Goal: Task Accomplishment & Management: Use online tool/utility

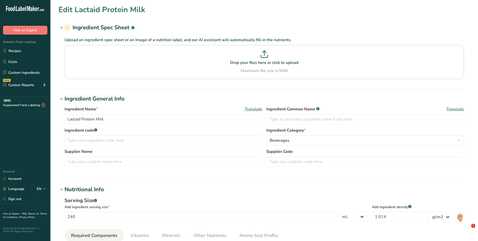
select select "17"
select select "22"
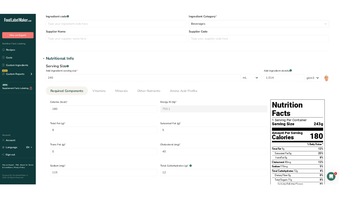
scroll to position [126, 0]
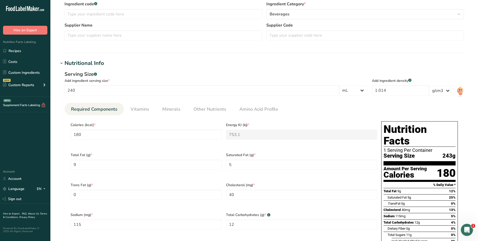
select select "17"
select select "22"
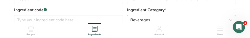
select select "17"
select select "22"
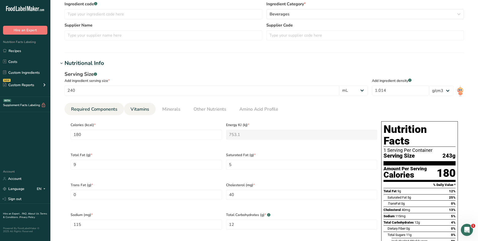
click at [142, 111] on span "Vitamins" at bounding box center [140, 109] width 19 height 7
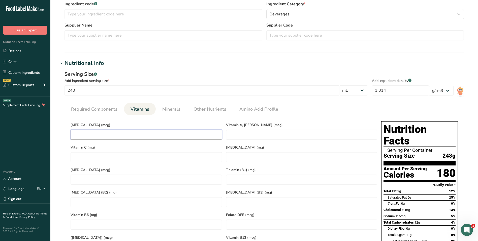
click at [83, 135] on D "number" at bounding box center [147, 134] width 152 height 10
type D "2.5"
click at [210, 123] on span "[MEDICAL_DATA] (mcg)" at bounding box center [147, 124] width 152 height 5
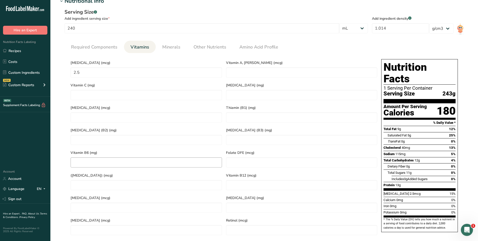
scroll to position [177, 0]
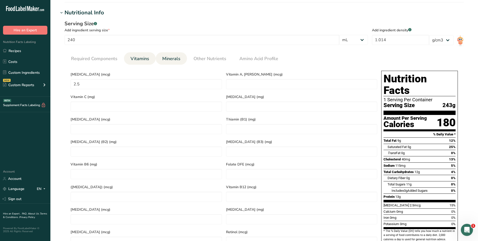
click at [167, 62] on span "Minerals" at bounding box center [171, 58] width 18 height 7
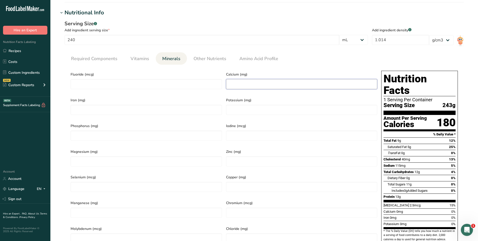
click at [230, 83] on input "number" at bounding box center [302, 84] width 152 height 10
type input "430"
click at [201, 55] on link "Other Nutrients" at bounding box center [210, 58] width 37 height 13
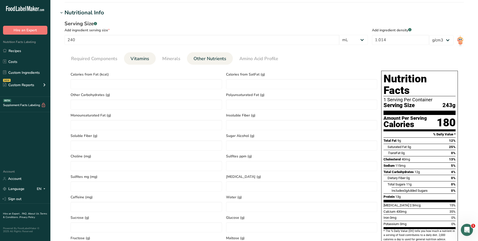
click at [138, 60] on span "Vitamins" at bounding box center [140, 58] width 19 height 7
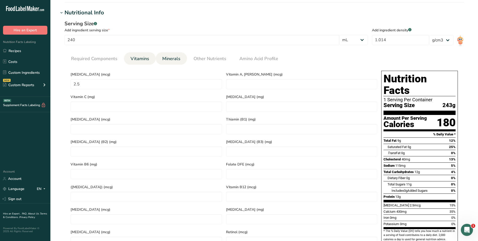
click at [170, 61] on span "Minerals" at bounding box center [171, 58] width 18 height 7
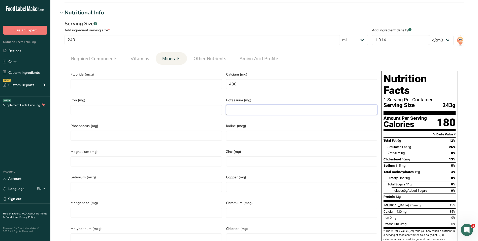
click at [239, 108] on input "number" at bounding box center [302, 110] width 152 height 10
type input "420"
click at [141, 61] on span "Vitamins" at bounding box center [140, 58] width 19 height 7
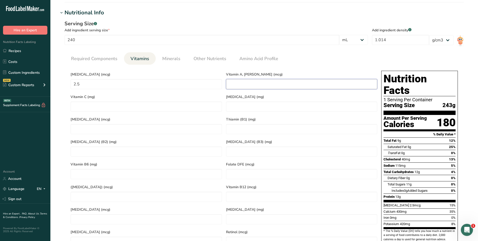
click at [241, 84] on RAE "number" at bounding box center [302, 84] width 152 height 10
type RAE "90"
click at [175, 67] on section "Calories (kcal) * 180 Energy KJ (kj) * 753.1 Total Fat (g) * 9 Saturated Fat (g…" at bounding box center [265, 159] width 400 height 188
click at [180, 60] on link "Minerals" at bounding box center [171, 58] width 22 height 13
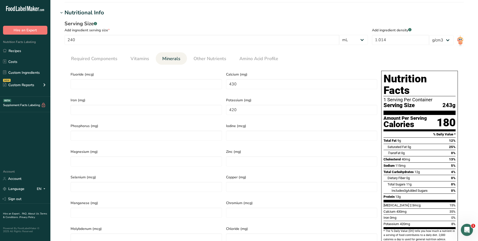
click at [141, 51] on div "Serving Size .a-a{fill:#347362;}.b-a{fill:#fff;} Add ingredient serving size * …" at bounding box center [265, 136] width 412 height 239
click at [140, 56] on span "Vitamins" at bounding box center [140, 58] width 19 height 7
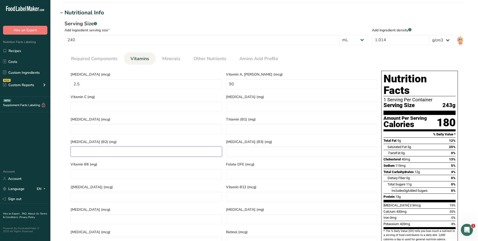
click at [108, 149] on \(B2\) "number" at bounding box center [147, 151] width 152 height 10
type \(B2\) "0.44"
click at [58, 136] on section "Edit Lactaid Protein Milk Ingredient Spec Sheet .a-a{fill:#347362;}.b-a{fill:#f…" at bounding box center [264, 127] width 428 height 609
click at [234, 191] on B12 "number" at bounding box center [302, 196] width 152 height 10
type B12 "1.96"
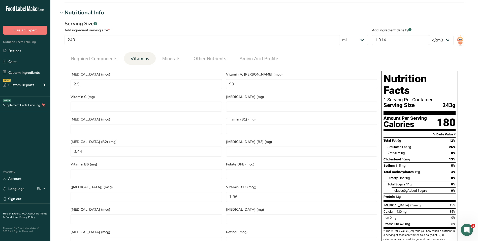
click at [233, 49] on div "Serving Size .a-a{fill:#347362;}.b-a{fill:#fff;} Add ingredient serving size * …" at bounding box center [265, 136] width 412 height 239
click at [160, 61] on link "Minerals" at bounding box center [171, 58] width 22 height 13
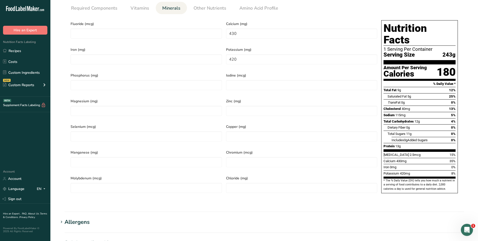
scroll to position [202, 0]
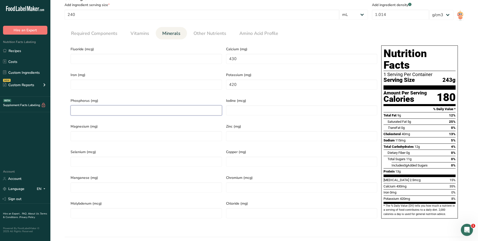
click at [126, 109] on input "number" at bounding box center [147, 110] width 152 height 10
type input "310"
click at [59, 96] on div "Serving Size .a-a{fill:#347362;}.b-a{fill:#fff;} Add ingredient serving size * …" at bounding box center [265, 111] width 412 height 239
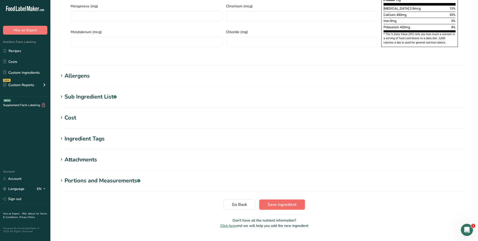
click at [268, 201] on span "Save ingredient" at bounding box center [282, 204] width 29 height 6
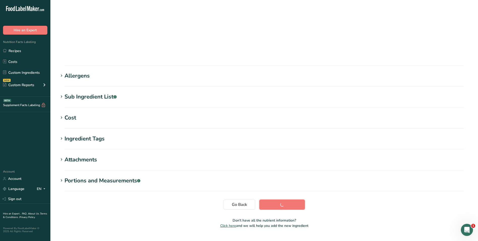
scroll to position [26, 0]
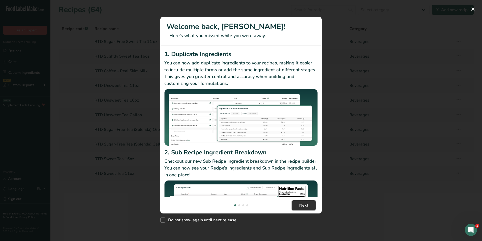
click at [309, 205] on button "Next" at bounding box center [304, 205] width 24 height 10
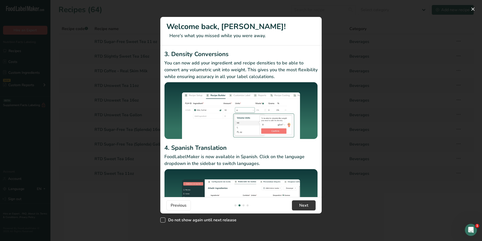
click at [162, 219] on span "New Features" at bounding box center [162, 219] width 5 height 5
click at [162, 219] on input "Do not show again until next release" at bounding box center [161, 219] width 3 height 3
checkbox input "true"
click at [309, 205] on button "Next" at bounding box center [304, 205] width 24 height 10
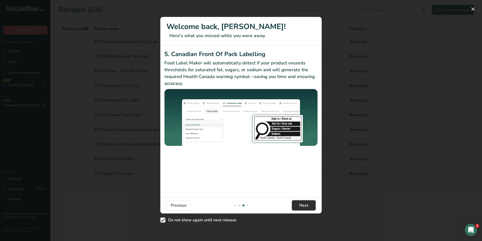
click at [309, 205] on button "Next" at bounding box center [304, 205] width 24 height 10
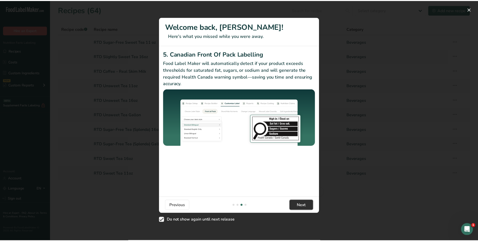
scroll to position [0, 484]
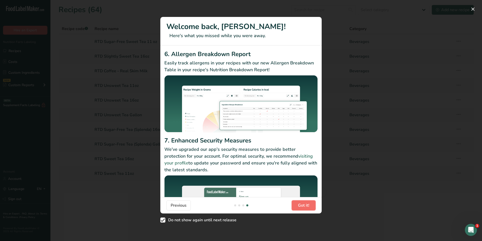
click at [309, 205] on span "Got it!" at bounding box center [303, 205] width 11 height 6
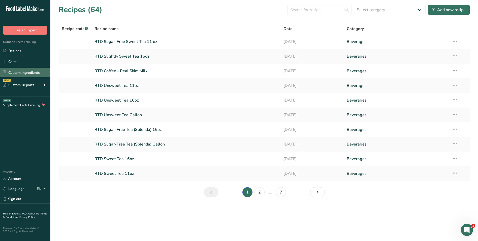
click at [23, 69] on link "Custom Ingredients" at bounding box center [25, 73] width 50 height 10
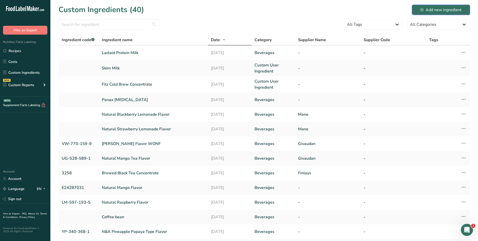
click at [433, 5] on button "Add new ingredient" at bounding box center [441, 10] width 58 height 10
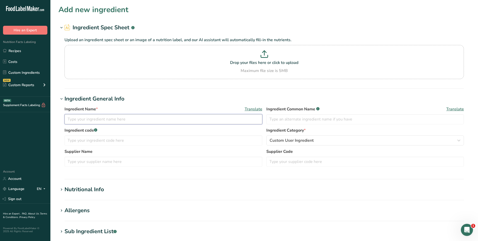
click at [99, 119] on input "text" at bounding box center [164, 119] width 198 height 10
type input "Fairlife Skim Milk"
click at [308, 139] on span "Custom User Ingredient" at bounding box center [292, 140] width 44 height 6
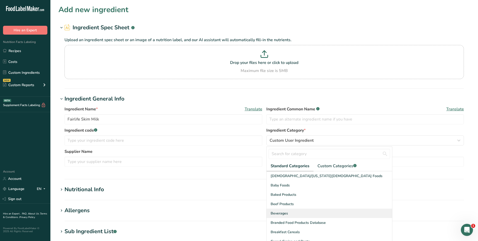
click at [278, 211] on span "Beverages" at bounding box center [279, 212] width 17 height 5
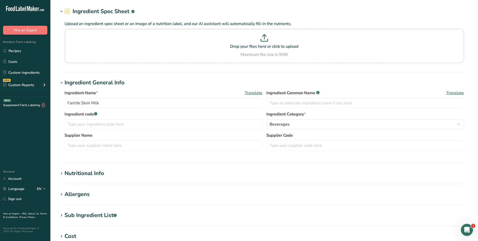
scroll to position [76, 0]
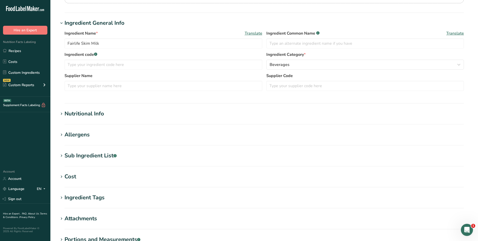
click at [94, 116] on div "Nutritional Info" at bounding box center [85, 113] width 40 height 8
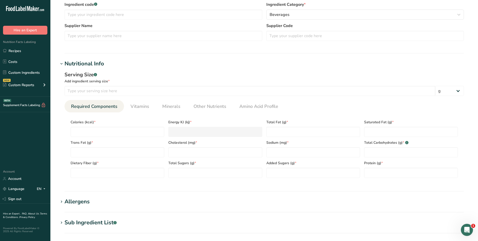
scroll to position [126, 0]
click at [85, 133] on input "number" at bounding box center [118, 131] width 94 height 10
type input "8"
type KJ "33.5"
type input "80"
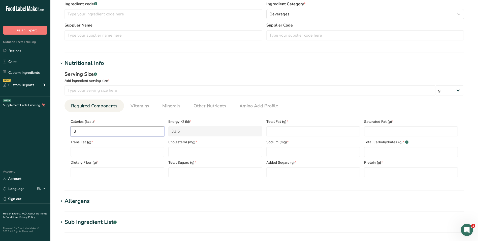
type KJ "334.7"
type input "80"
click at [312, 113] on section "Calories (kcal) * 80 Energy KJ (kj) * 334.7 Total Fat (g) * Saturated Fat (g) *…" at bounding box center [265, 146] width 400 height 69
click at [292, 127] on Fat "number" at bounding box center [314, 131] width 94 height 10
type Fat "0"
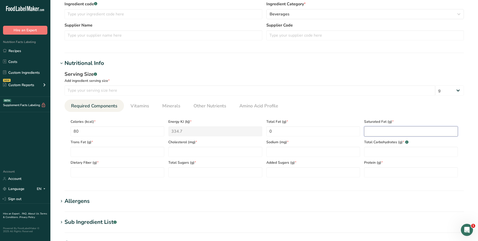
click at [390, 131] on Fat "number" at bounding box center [411, 131] width 94 height 10
type Fat "0"
click at [90, 153] on Fat "number" at bounding box center [118, 152] width 94 height 10
type Fat "0"
click at [184, 150] on input "number" at bounding box center [215, 152] width 94 height 10
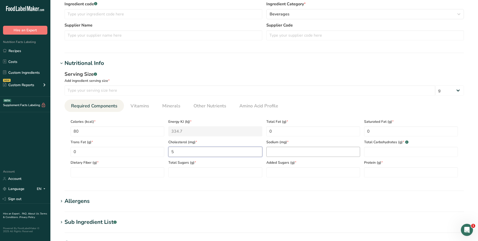
type input "5"
click at [275, 151] on input "number" at bounding box center [314, 152] width 94 height 10
type input "120"
click at [393, 150] on Carbohydrates "number" at bounding box center [411, 152] width 94 height 10
type Carbohydrates "6"
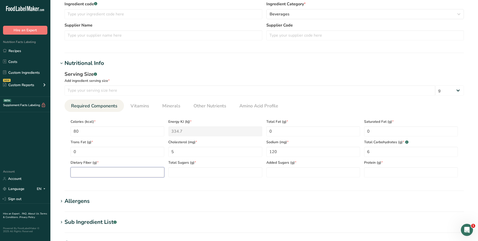
click at [132, 175] on Fiber "number" at bounding box center [118, 172] width 94 height 10
type Fiber "0"
click at [194, 175] on Sugars "number" at bounding box center [215, 172] width 94 height 10
type Sugars "6"
click at [267, 186] on section "Nutritional Info Serving Size .a-a{fill:#347362;}.b-a{fill:#fff;} Add ingredien…" at bounding box center [265, 125] width 412 height 132
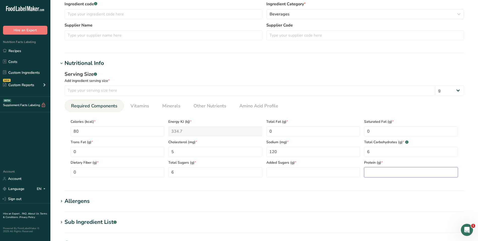
click at [370, 167] on input "number" at bounding box center [411, 172] width 94 height 10
type input "13"
click at [262, 192] on section "Add new ingredient Ingredient Spec Sheet .a-a{fill:#347362;}.b-a{fill:#fff;} Up…" at bounding box center [264, 117] width 428 height 487
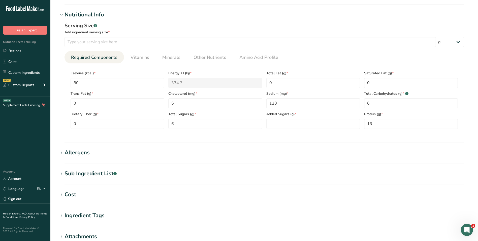
scroll to position [177, 0]
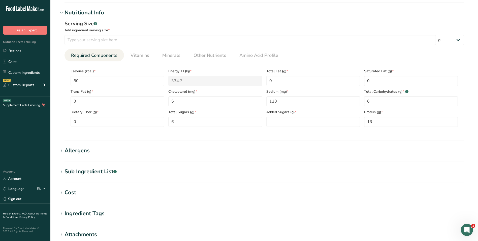
click at [99, 150] on h1 "Allergens" at bounding box center [265, 150] width 412 height 8
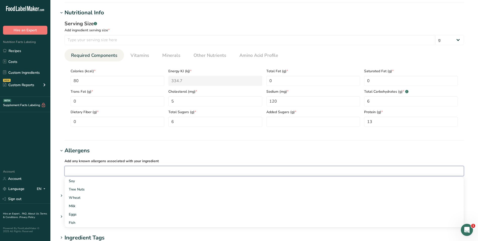
click at [98, 174] on input "text" at bounding box center [264, 171] width 399 height 8
click at [78, 206] on div "Milk" at bounding box center [260, 205] width 383 height 5
click at [101, 149] on h1 "Allergens" at bounding box center [265, 150] width 412 height 8
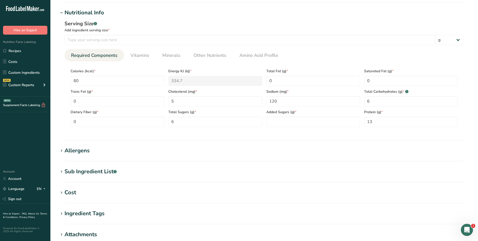
click at [89, 152] on div "Allergens" at bounding box center [77, 150] width 25 height 8
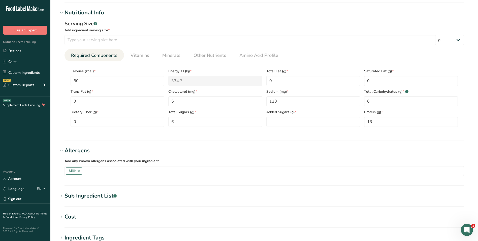
click at [89, 151] on div "Allergens" at bounding box center [77, 150] width 25 height 8
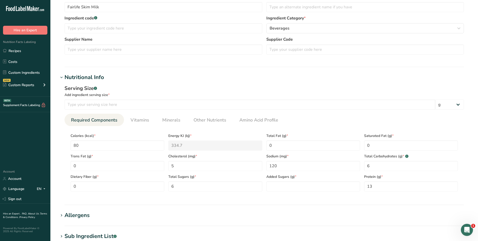
scroll to position [101, 0]
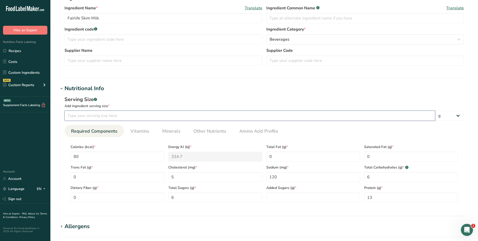
click at [212, 120] on input "number" at bounding box center [250, 115] width 371 height 10
type input "240"
click at [458, 116] on select "g kg mg mcg lb oz l mL fl oz tbsp tsp cup qt gallon" at bounding box center [450, 115] width 29 height 10
select select "17"
click at [436, 110] on select "g kg mg mcg lb oz l mL fl oz tbsp tsp cup qt gallon" at bounding box center [450, 115] width 29 height 10
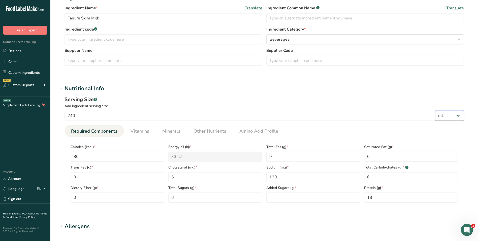
select select "22"
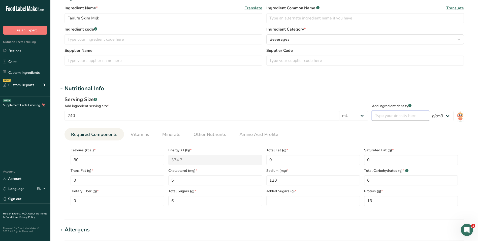
click at [402, 119] on input "number" at bounding box center [400, 115] width 57 height 10
type input "1.014"
click at [383, 95] on div "Serving Size .a-a{fill:#347362;}.b-a{fill:#fff;} Add ingredient serving size * …" at bounding box center [265, 153] width 412 height 120
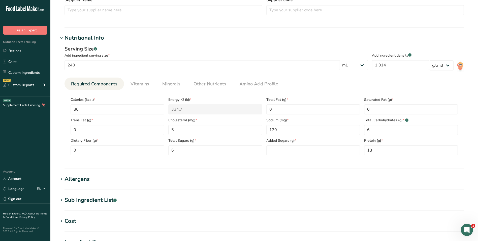
scroll to position [177, 0]
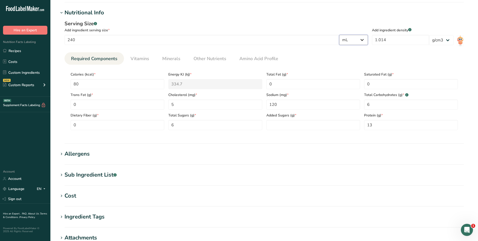
click at [358, 41] on select "g kg mg mcg lb oz l mL fl oz tbsp tsp cup qt gallon" at bounding box center [353, 40] width 29 height 10
click at [315, 13] on h1 "Nutritional Info" at bounding box center [265, 13] width 412 height 8
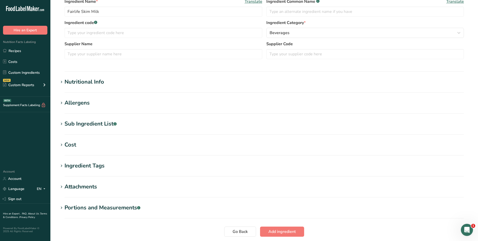
scroll to position [45, 0]
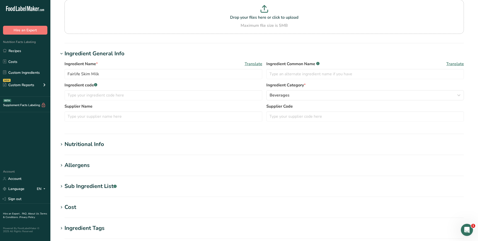
click at [95, 143] on div "Nutritional Info" at bounding box center [85, 144] width 40 height 8
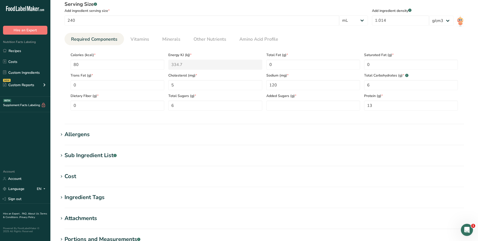
scroll to position [196, 0]
click at [144, 37] on span "Vitamins" at bounding box center [140, 38] width 19 height 7
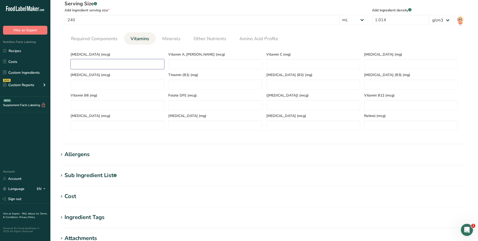
click at [122, 64] on D "number" at bounding box center [118, 64] width 94 height 10
type D "5"
click at [371, 106] on B12 "number" at bounding box center [411, 105] width 94 height 10
type B12 "1.1"
click at [237, 64] on RAE "number" at bounding box center [215, 64] width 94 height 10
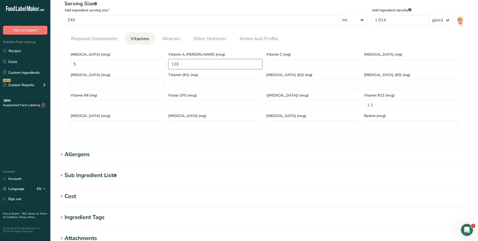
type RAE "120"
click at [200, 47] on section "Calories (kcal) * 80 Energy KJ (kj) * 334.7 Total Fat (g) * 0 Saturated Fat (g)…" at bounding box center [265, 90] width 400 height 90
click at [275, 84] on \(B2\) "number" at bounding box center [314, 84] width 94 height 10
type \(B2\) "0.25"
click at [298, 71] on div "Riboflavin (B2) (mg) 0.25" at bounding box center [314, 79] width 98 height 20
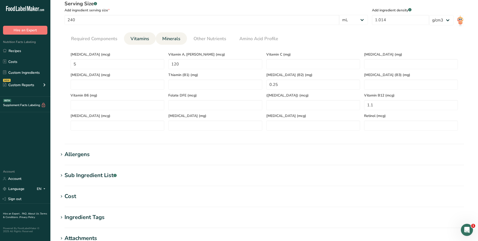
click at [167, 41] on span "Minerals" at bounding box center [171, 38] width 18 height 7
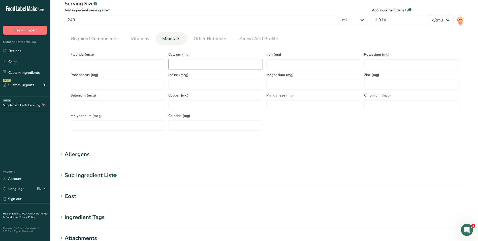
click at [202, 66] on input "number" at bounding box center [215, 64] width 94 height 10
type input "380"
click at [276, 62] on input "number" at bounding box center [314, 64] width 94 height 10
click at [390, 65] on input "number" at bounding box center [411, 64] width 94 height 10
type input "400"
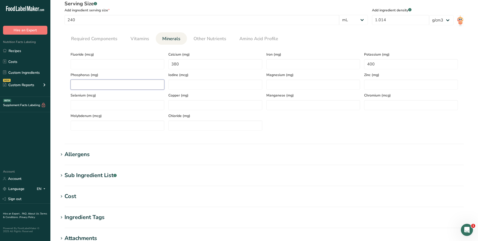
click at [130, 83] on input "number" at bounding box center [118, 84] width 94 height 10
type input "270"
click at [192, 83] on input "number" at bounding box center [215, 84] width 94 height 10
click at [272, 85] on input "number" at bounding box center [314, 84] width 94 height 10
type input "25"
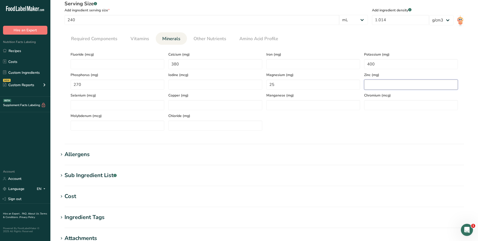
click at [373, 87] on input "number" at bounding box center [411, 84] width 94 height 10
type input "1.4"
click at [98, 104] on input "number" at bounding box center [118, 105] width 94 height 10
type input "10"
click at [198, 105] on input "number" at bounding box center [215, 105] width 94 height 10
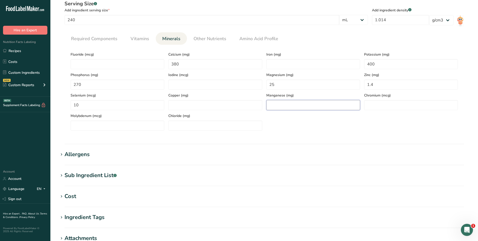
click at [274, 104] on input "number" at bounding box center [314, 105] width 94 height 10
type input "25"
click at [367, 107] on input "number" at bounding box center [411, 105] width 94 height 10
click at [75, 48] on section "Calories (kcal) * 80 Energy KJ (kj) * 334.7 Total Fat (g) * 0 Saturated Fat (g)…" at bounding box center [265, 90] width 400 height 90
click at [148, 37] on span "Vitamins" at bounding box center [140, 38] width 19 height 7
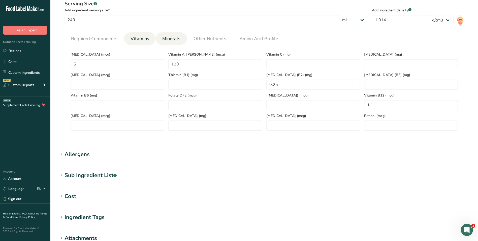
click at [181, 39] on link "Minerals" at bounding box center [171, 38] width 22 height 13
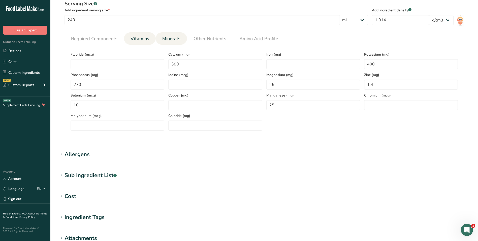
click at [142, 41] on span "Vitamins" at bounding box center [140, 38] width 19 height 7
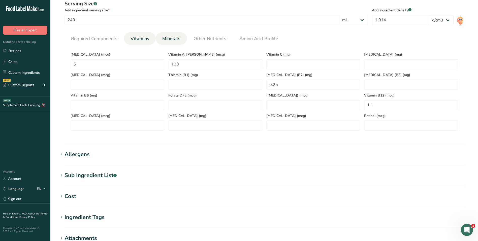
click at [173, 39] on span "Minerals" at bounding box center [171, 38] width 18 height 7
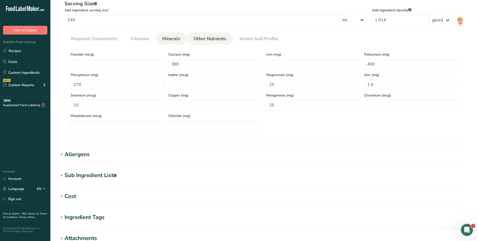
click at [219, 38] on span "Other Nutrients" at bounding box center [210, 38] width 33 height 7
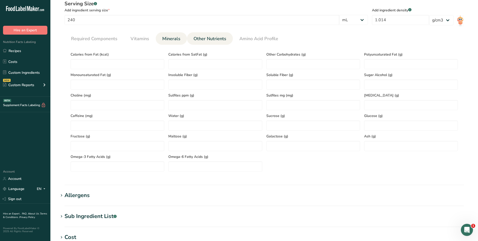
click at [161, 40] on link "Minerals" at bounding box center [171, 38] width 22 height 13
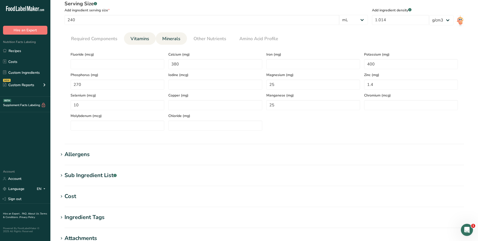
click at [137, 34] on link "Vitamins" at bounding box center [140, 38] width 23 height 13
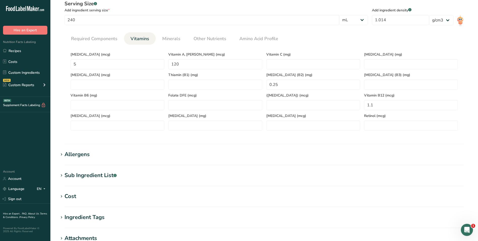
click at [134, 37] on span "Vitamins" at bounding box center [140, 38] width 19 height 7
click at [142, 44] on link "Vitamins" at bounding box center [140, 38] width 23 height 13
click at [161, 34] on link "Minerals" at bounding box center [171, 38] width 22 height 13
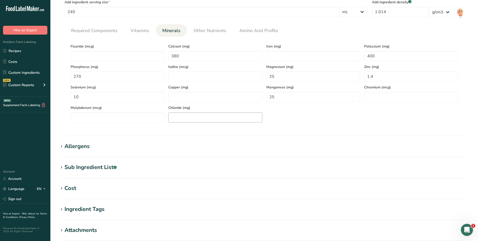
scroll to position [287, 0]
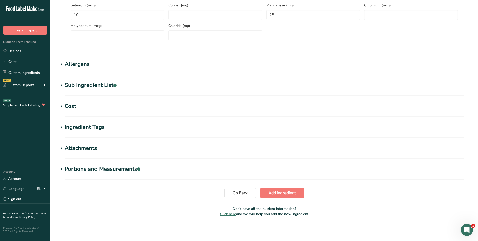
click at [110, 68] on h1 "Allergens" at bounding box center [265, 64] width 412 height 8
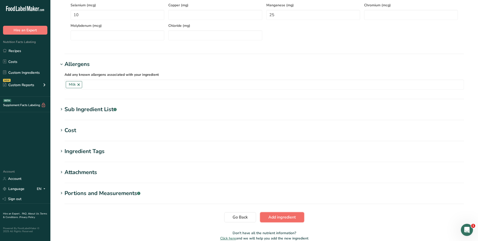
click at [282, 221] on button "Add ingredient" at bounding box center [282, 217] width 44 height 10
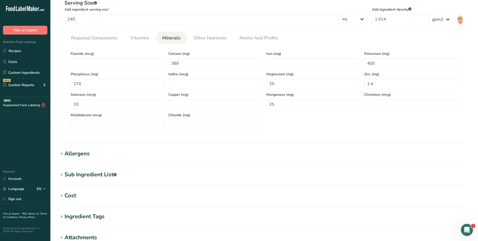
scroll to position [0, 0]
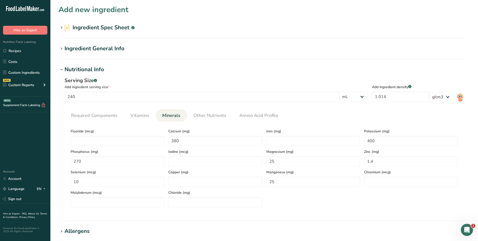
click at [118, 31] on h2 "Ingredient Spec Sheet .a-a{fill:#347362;}.b-a{fill:#fff;}" at bounding box center [100, 27] width 70 height 8
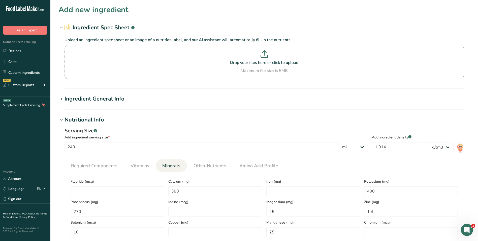
click at [117, 30] on h2 "Ingredient Spec Sheet .a-a{fill:#347362;}.b-a{fill:#fff;}" at bounding box center [100, 27] width 70 height 8
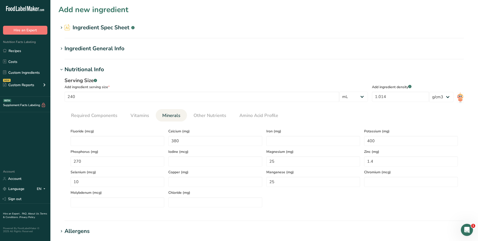
click at [105, 69] on h1 "Nutritional Info" at bounding box center [265, 69] width 412 height 8
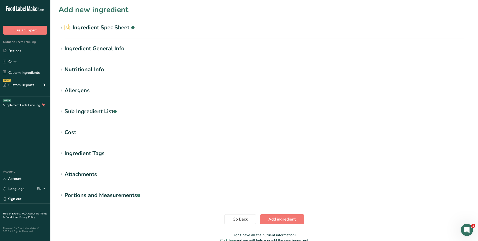
click at [85, 44] on div "Ingredient General Info" at bounding box center [95, 48] width 60 height 8
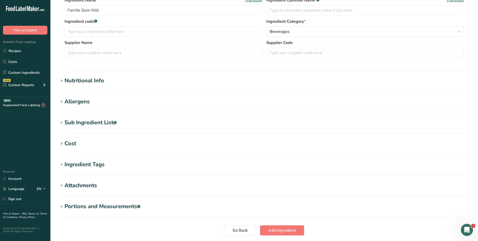
scroll to position [96, 0]
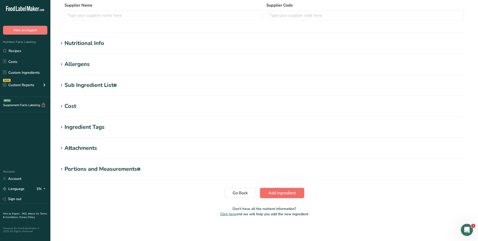
click at [270, 191] on span "Add ingredient" at bounding box center [282, 193] width 27 height 6
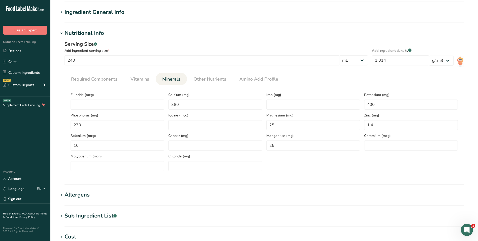
scroll to position [20, 0]
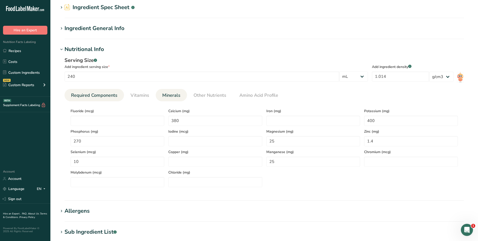
click at [95, 98] on span "Required Components" at bounding box center [94, 95] width 46 height 7
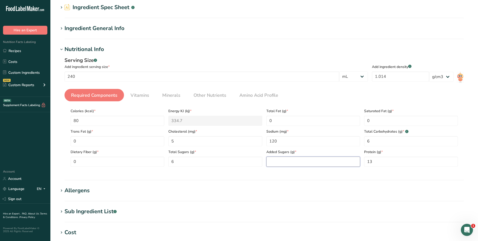
drag, startPoint x: 293, startPoint y: 162, endPoint x: 290, endPoint y: 161, distance: 3.7
click at [293, 162] on Sugars "number" at bounding box center [314, 161] width 94 height 10
type Sugars "0"
click at [69, 168] on section "Calories (kcal) * 80 Energy KJ (kj) * 334.7 Total Fat (g) * 0 Saturated Fat (g)…" at bounding box center [265, 135] width 400 height 69
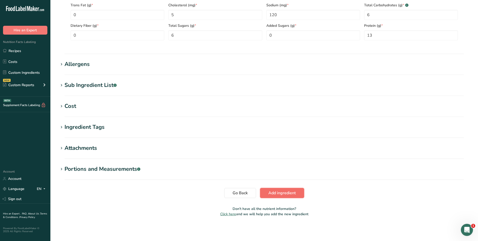
click at [286, 197] on button "Add ingredient" at bounding box center [282, 193] width 44 height 10
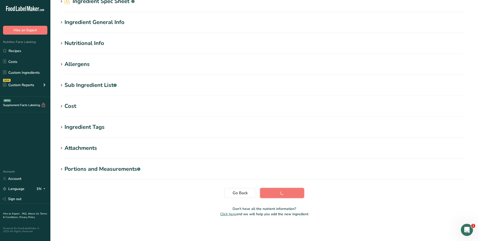
scroll to position [26, 0]
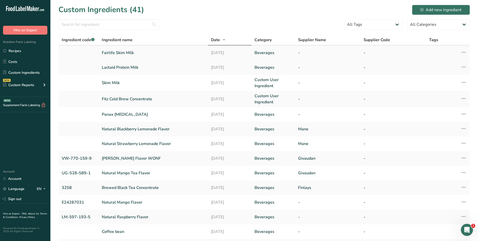
click at [139, 46] on td "Fairlife Skim Milk" at bounding box center [153, 52] width 109 height 15
click at [135, 50] on link "Fairlife Skim Milk" at bounding box center [153, 53] width 103 height 6
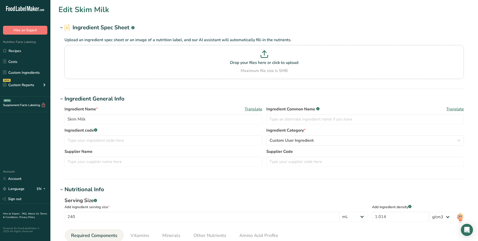
select select "17"
select select "22"
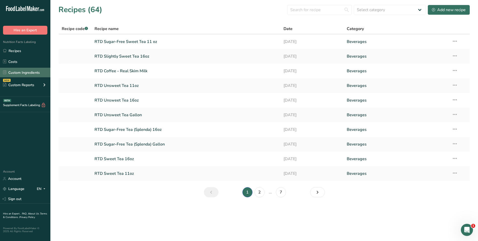
click at [18, 72] on link "Custom Ingredients" at bounding box center [25, 73] width 50 height 10
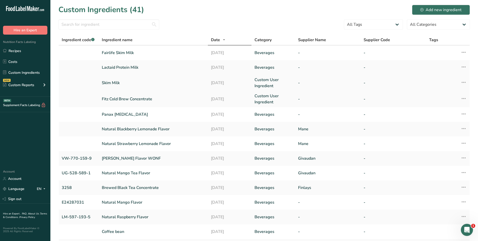
click at [129, 87] on td "Skim Milk" at bounding box center [153, 83] width 109 height 16
click at [124, 83] on link "Skim Milk" at bounding box center [153, 83] width 103 height 6
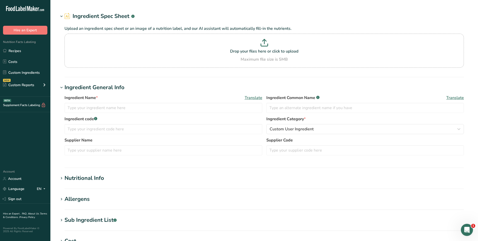
type input "Skim Milk"
